Goal: Use online tool/utility: Utilize a website feature to perform a specific function

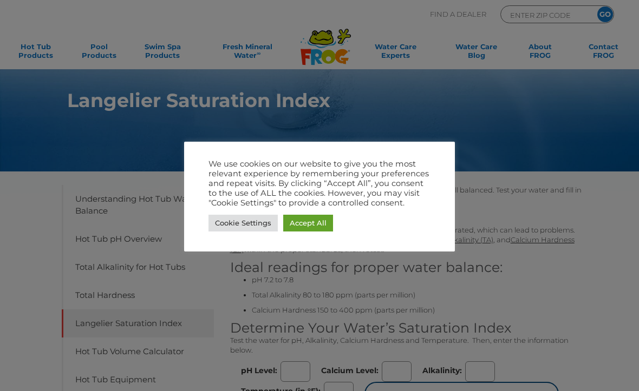
click at [249, 222] on link "Cookie Settings" at bounding box center [242, 223] width 69 height 17
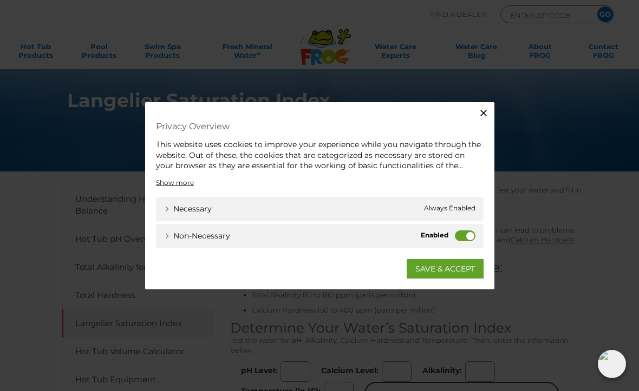
click at [466, 233] on label "Non-necessary" at bounding box center [465, 235] width 21 height 11
click at [0, 0] on input "Non-necessary" at bounding box center [0, 0] width 0 height 0
click at [458, 272] on link "SAVE & ACCEPT" at bounding box center [444, 268] width 77 height 19
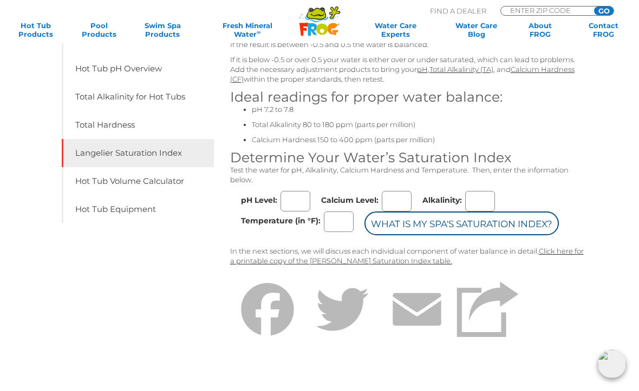
scroll to position [161, 0]
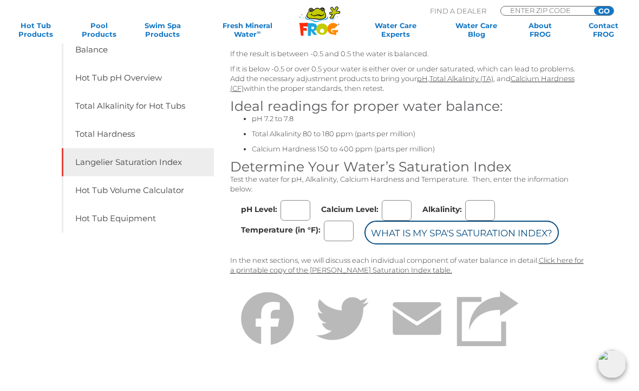
click at [298, 214] on input "pH Level:" at bounding box center [295, 210] width 30 height 21
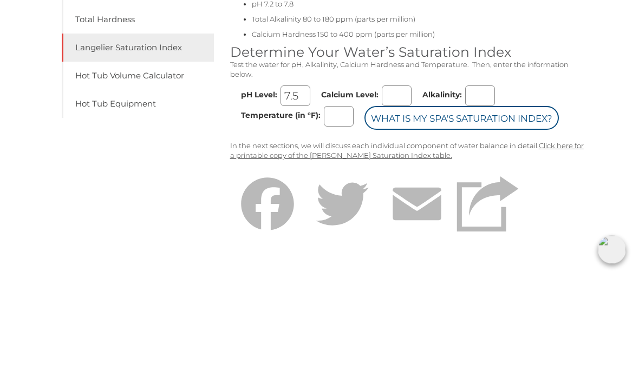
type input "7.5"
click at [405, 200] on input "Calcium Level:" at bounding box center [396, 210] width 30 height 21
type input "190"
click at [485, 200] on input "Alkalinity:" at bounding box center [480, 210] width 30 height 21
type input "80"
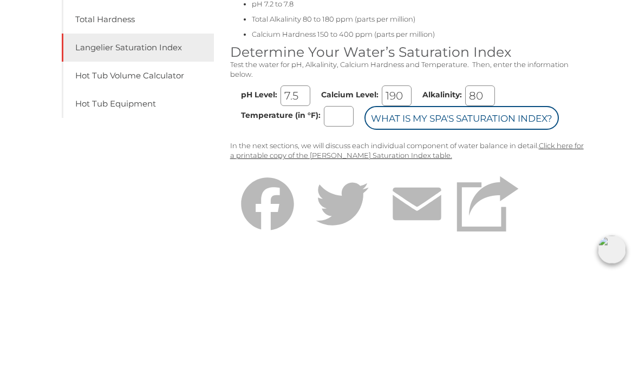
click at [353, 221] on input "Temperature (in °F):" at bounding box center [339, 231] width 30 height 21
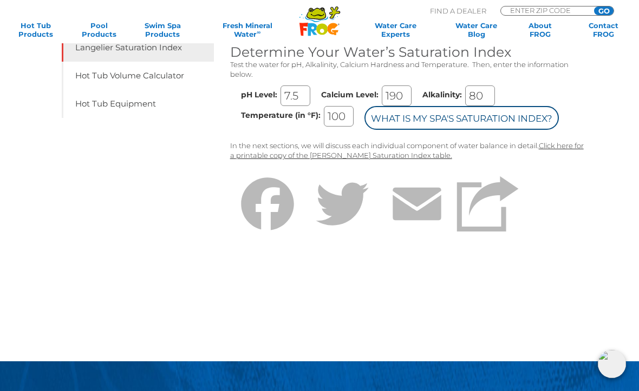
type input "100"
click at [384, 130] on input "What is my Spa's Saturation Index?" at bounding box center [461, 118] width 194 height 24
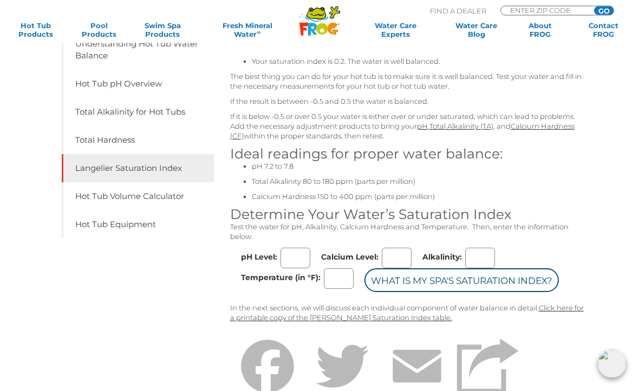
scroll to position [155, 0]
click at [293, 259] on input "pH Level:" at bounding box center [295, 258] width 30 height 21
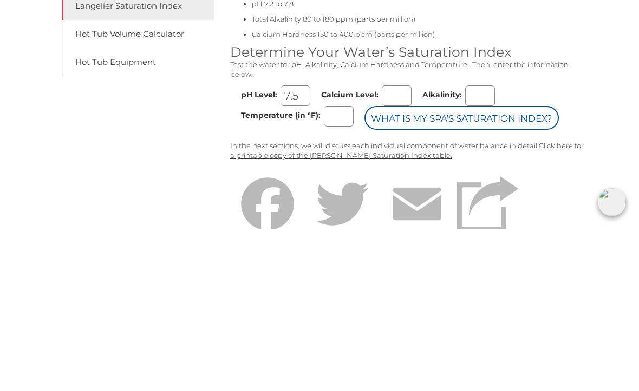
type input "7.5"
click at [400, 248] on input "Calcium Level:" at bounding box center [396, 258] width 30 height 21
click at [493, 248] on input "Alkalinity:" at bounding box center [480, 258] width 30 height 21
click at [409, 248] on input "70" at bounding box center [396, 258] width 30 height 21
type input "7"
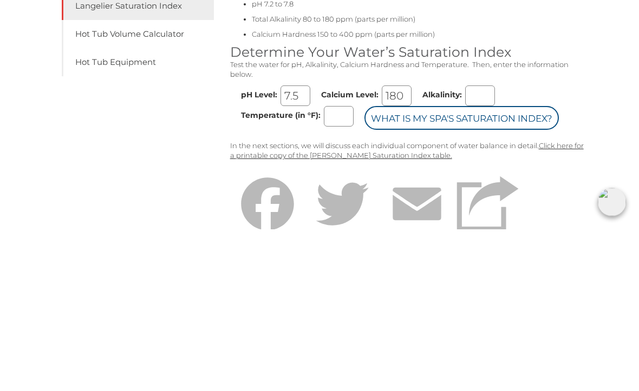
type input "180"
click at [483, 248] on input "Alkalinity:" at bounding box center [480, 258] width 30 height 21
type input "60"
click at [353, 268] on input "Temperature (in °F):" at bounding box center [339, 278] width 30 height 21
type input "100"
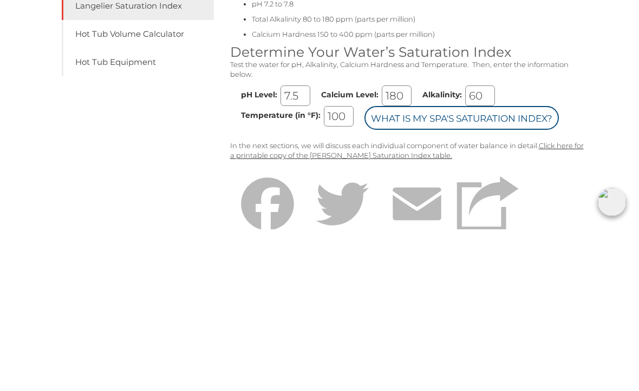
click at [364, 268] on input "What is my Spa's Saturation Index?" at bounding box center [461, 280] width 194 height 24
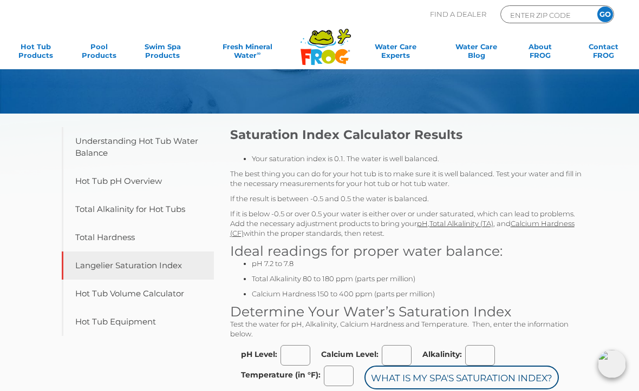
scroll to position [60, 0]
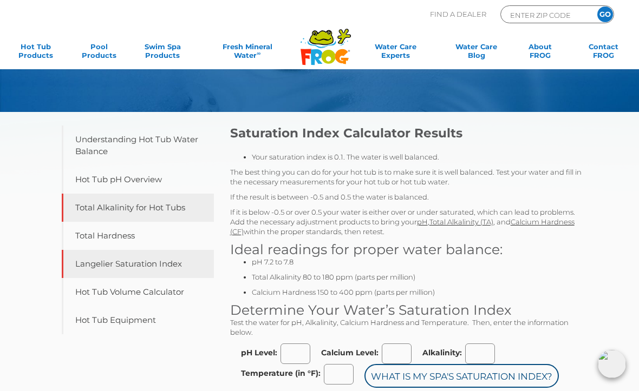
click at [149, 203] on link "Total Alkalinity for Hot Tubs" at bounding box center [138, 208] width 152 height 28
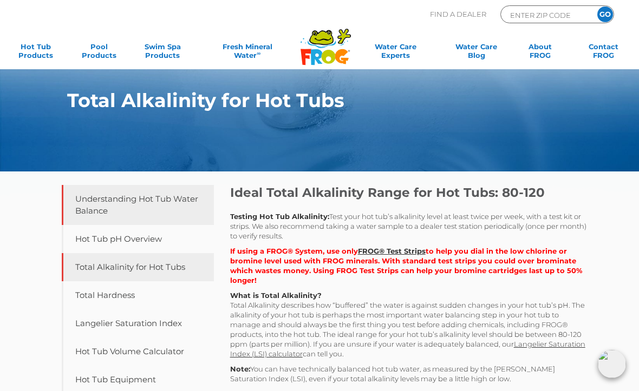
click at [154, 199] on link "Understanding Hot Tub Water Balance" at bounding box center [138, 205] width 152 height 40
